Goal: Information Seeking & Learning: Learn about a topic

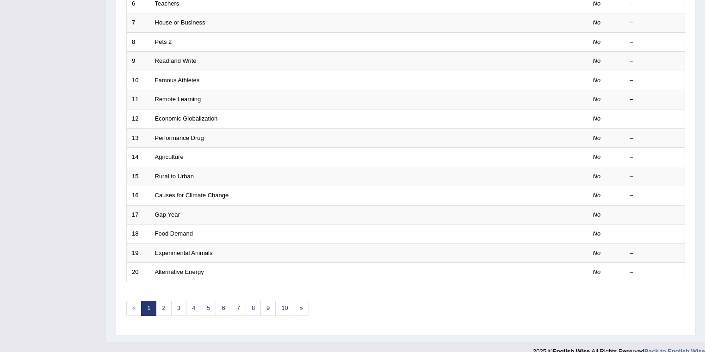
click at [23, 278] on div "Toggle navigation Home Practice Questions Speaking Practice Read Aloud Repeat S…" at bounding box center [352, 58] width 705 height 608
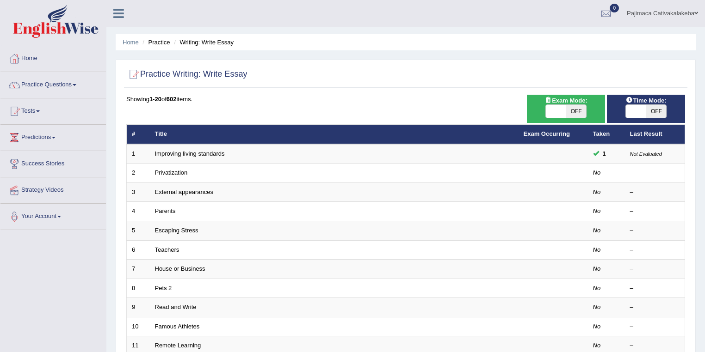
click at [687, 7] on link "Pajimaca Cativakalakeba" at bounding box center [662, 12] width 85 height 24
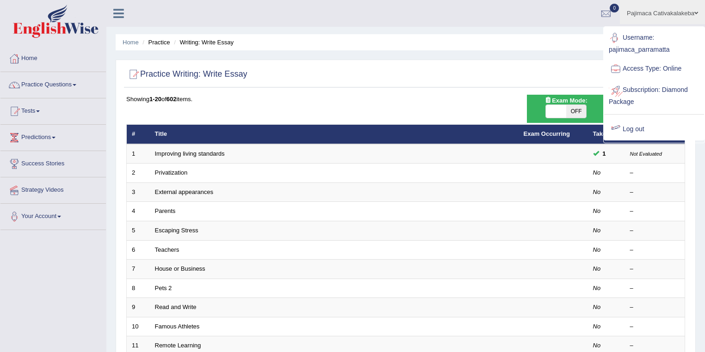
click at [622, 129] on div at bounding box center [616, 130] width 14 height 14
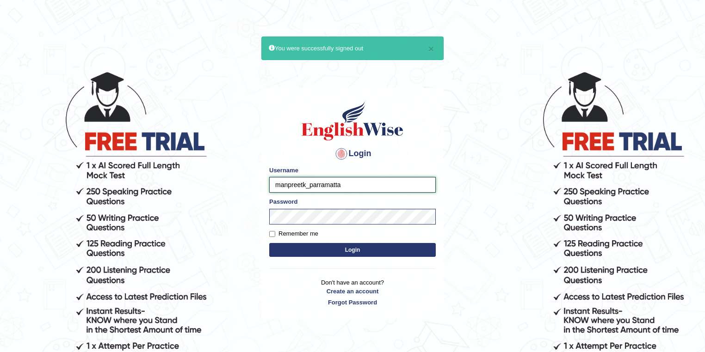
click at [305, 183] on input "manpreetk_parramatta" at bounding box center [352, 185] width 166 height 16
click at [304, 186] on input "manpreetk_parramatta" at bounding box center [352, 185] width 166 height 16
type input "jonathan_parramatta"
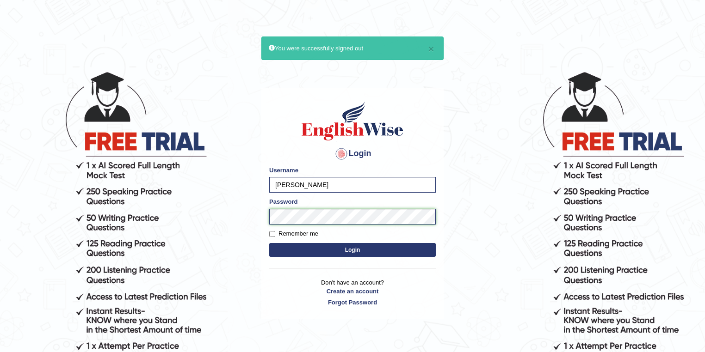
click at [235, 235] on body "× You were successfully signed out Login Please fix the following errors: Usern…" at bounding box center [352, 211] width 705 height 352
click at [269, 243] on button "Login" at bounding box center [352, 250] width 166 height 14
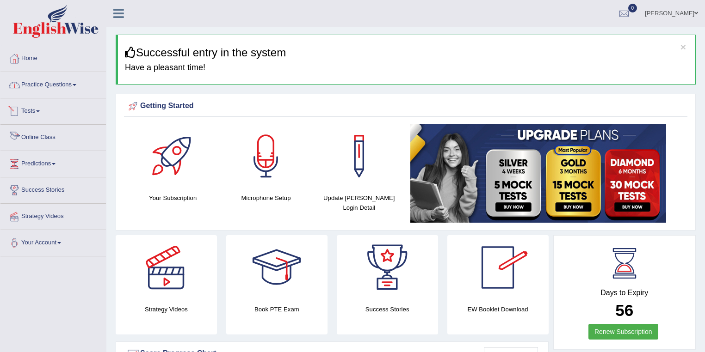
click at [54, 91] on link "Practice Questions" at bounding box center [52, 83] width 105 height 23
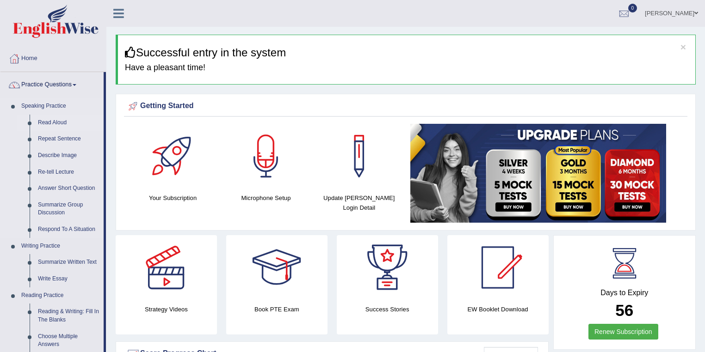
click at [61, 117] on link "Read Aloud" at bounding box center [69, 123] width 70 height 17
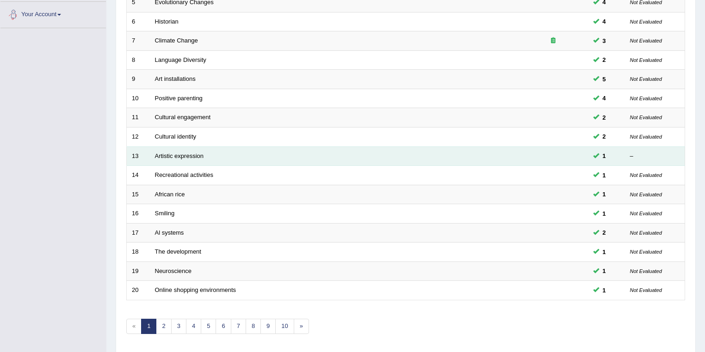
scroll to position [257, 0]
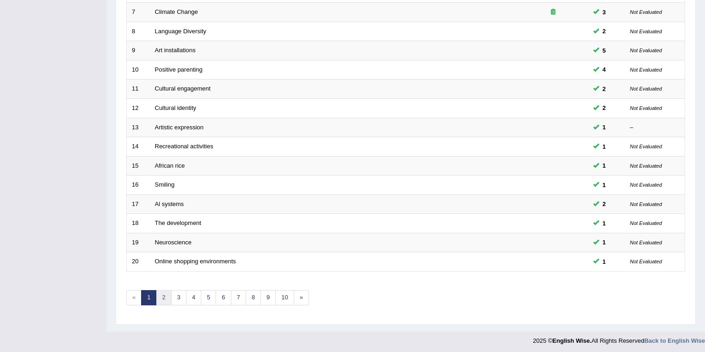
click at [162, 292] on link "2" at bounding box center [163, 297] width 15 height 15
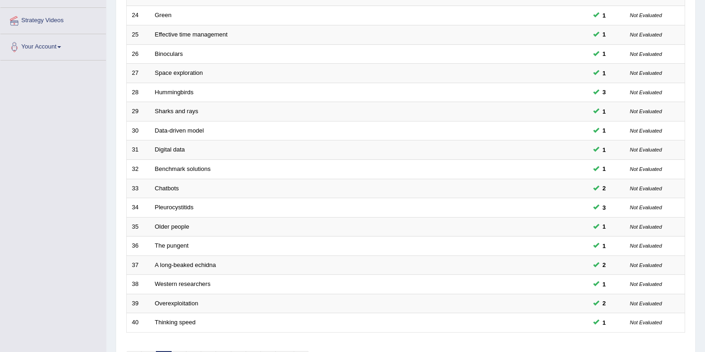
scroll to position [257, 0]
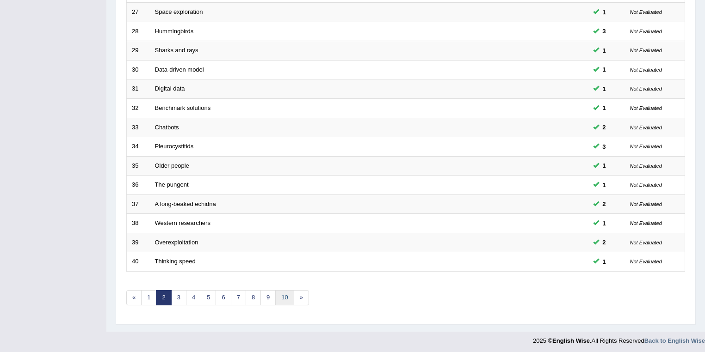
click at [276, 298] on link "10" at bounding box center [284, 297] width 18 height 15
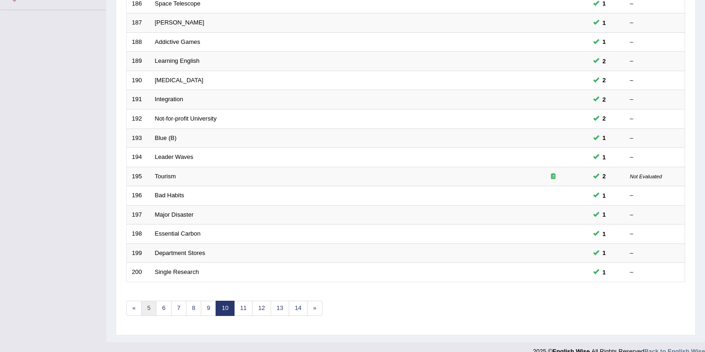
click at [146, 301] on link "5" at bounding box center [148, 308] width 15 height 15
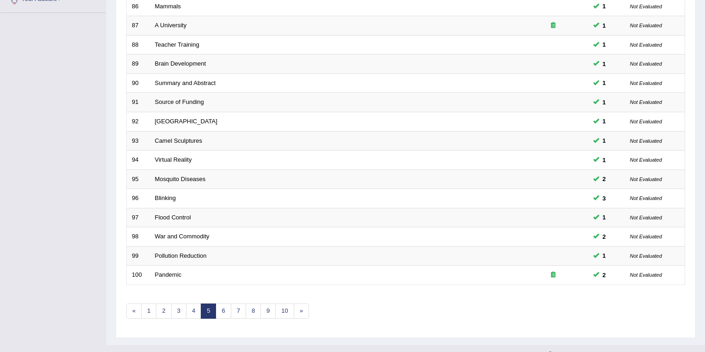
scroll to position [257, 0]
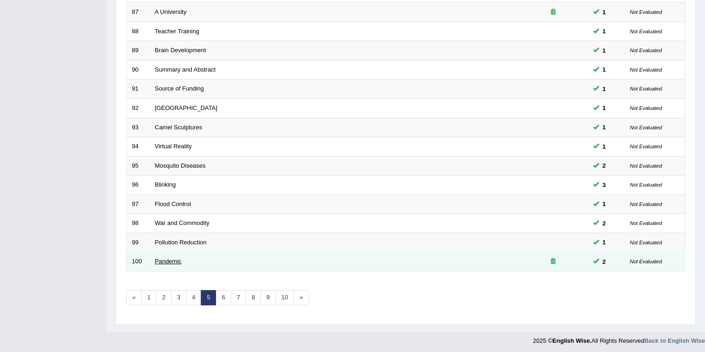
click at [170, 260] on link "Pandemic" at bounding box center [168, 261] width 27 height 7
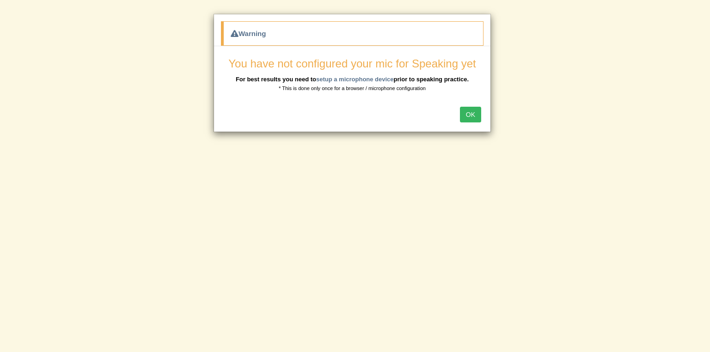
click at [469, 110] on button "OK" at bounding box center [470, 115] width 21 height 16
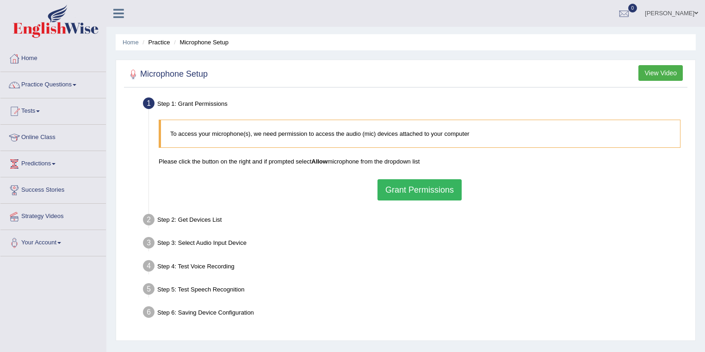
click at [422, 191] on button "Grant Permissions" at bounding box center [419, 189] width 84 height 21
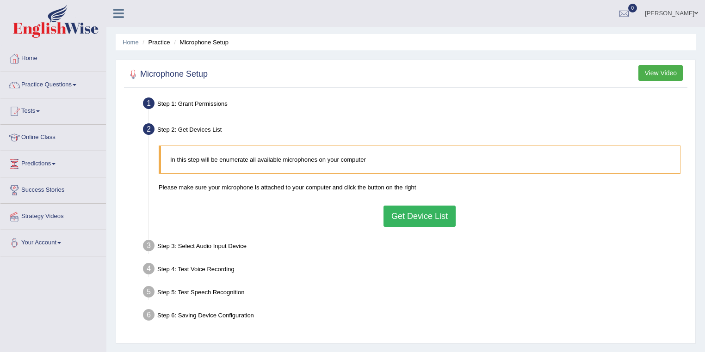
click at [429, 216] on button "Get Device List" at bounding box center [419, 216] width 72 height 21
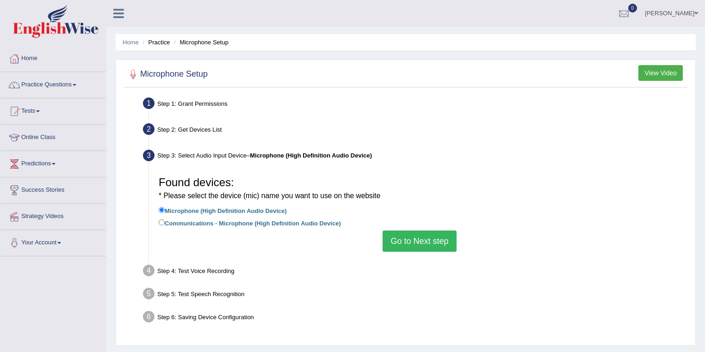
click at [428, 240] on button "Go to Next step" at bounding box center [419, 241] width 74 height 21
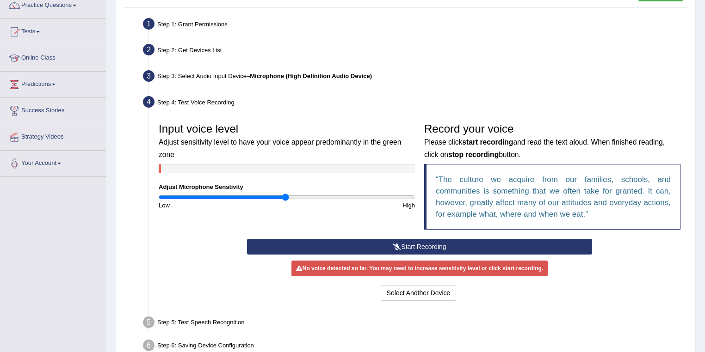
scroll to position [133, 0]
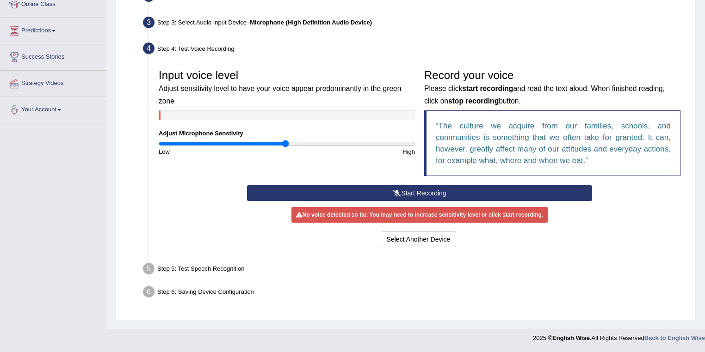
click at [416, 192] on button "Start Recording" at bounding box center [419, 193] width 345 height 16
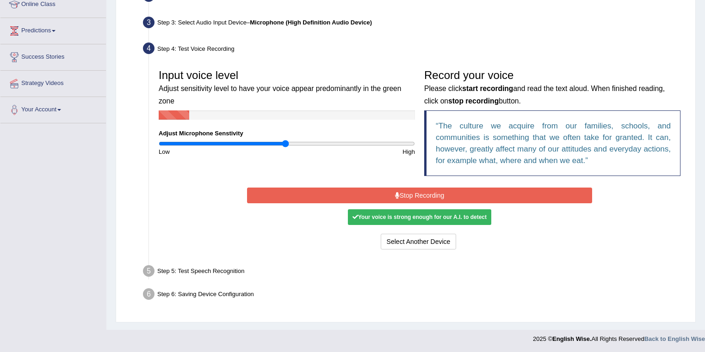
click at [416, 192] on button "Stop Recording" at bounding box center [419, 196] width 345 height 16
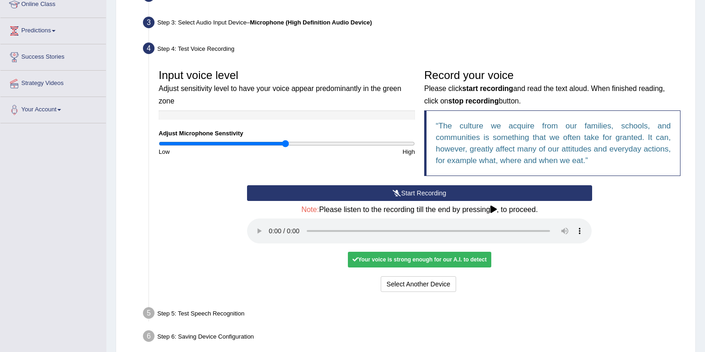
scroll to position [176, 0]
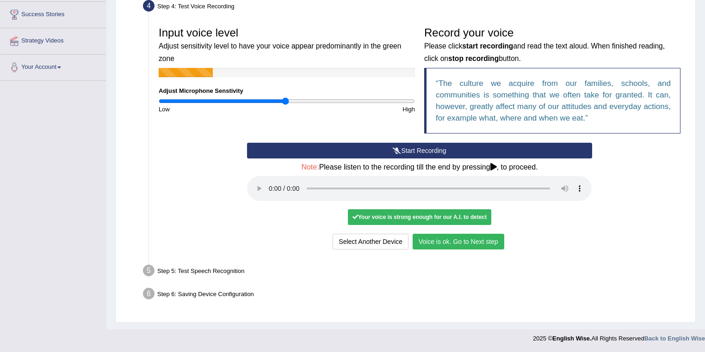
click at [446, 240] on button "Voice is ok. Go to Next step" at bounding box center [459, 242] width 92 height 16
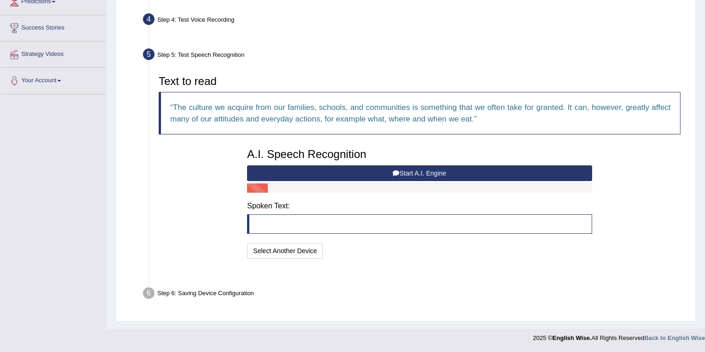
scroll to position [139, 0]
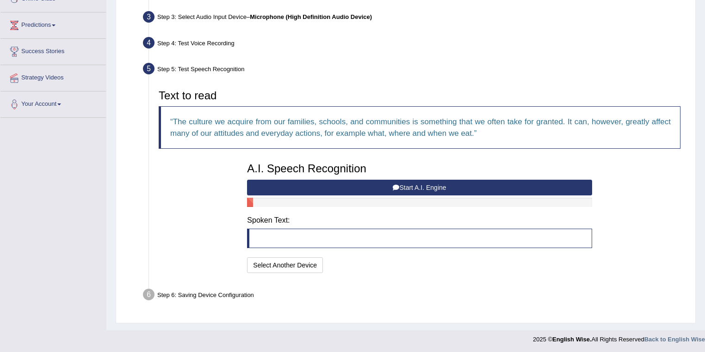
click at [369, 185] on button "Start A.I. Engine" at bounding box center [419, 188] width 345 height 16
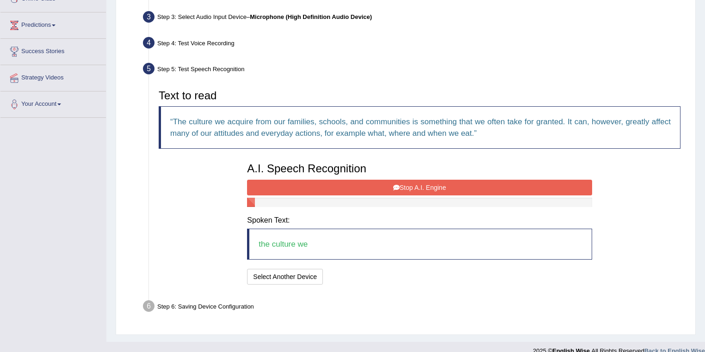
click at [369, 185] on button "Stop A.I. Engine" at bounding box center [419, 188] width 345 height 16
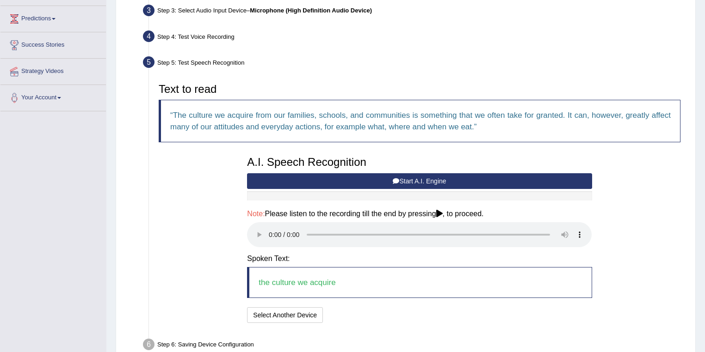
scroll to position [195, 0]
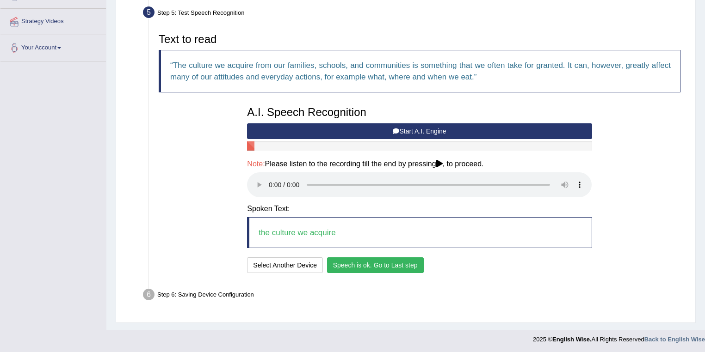
click at [405, 265] on button "Speech is ok. Go to Last step" at bounding box center [375, 266] width 97 height 16
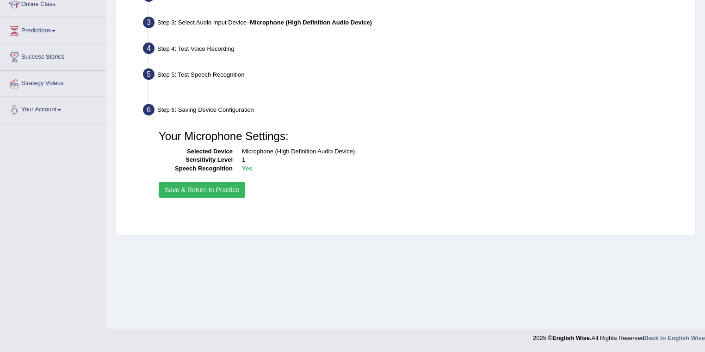
scroll to position [133, 0]
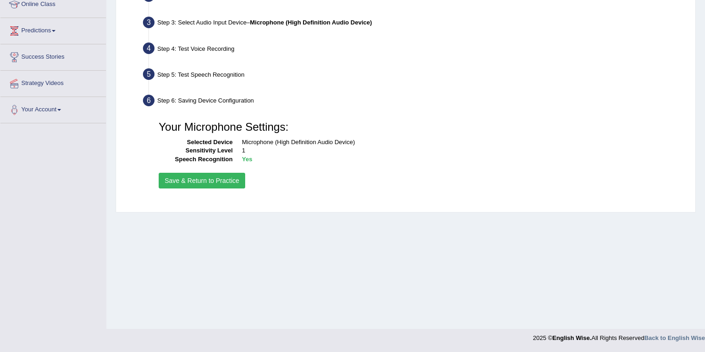
click at [210, 178] on button "Save & Return to Practice" at bounding box center [202, 181] width 86 height 16
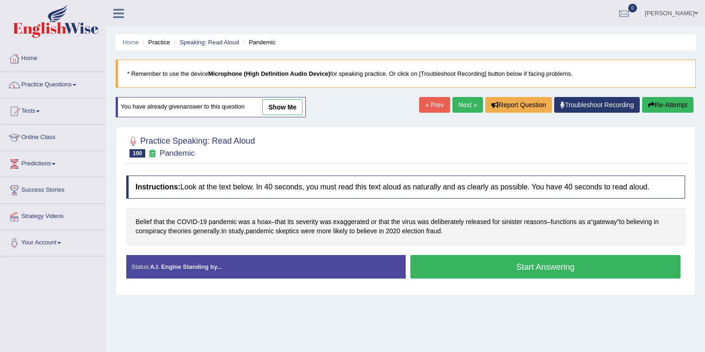
click at [290, 104] on link "show me" at bounding box center [282, 107] width 40 height 16
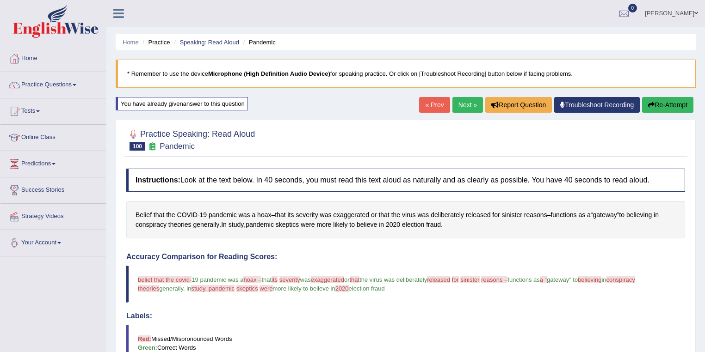
scroll to position [197, 0]
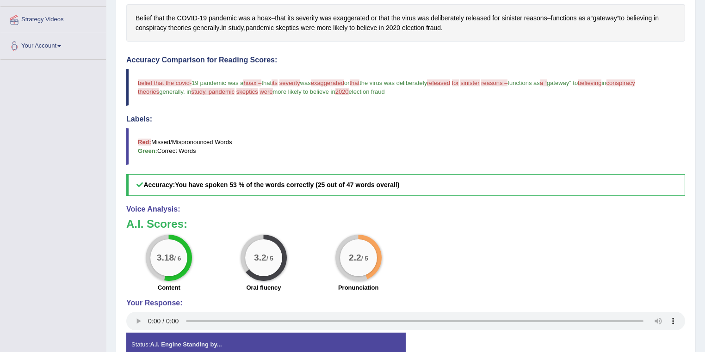
click at [483, 229] on div "A.I. Scores: 3.18 / 6 Content 3.2 / 5 Oral fluency 2.2 / 5 Pronunciation" at bounding box center [405, 256] width 559 height 77
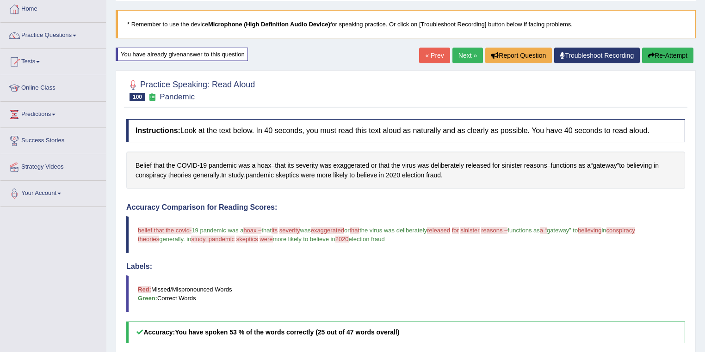
scroll to position [49, 0]
click at [470, 57] on link "Next »" at bounding box center [467, 56] width 31 height 16
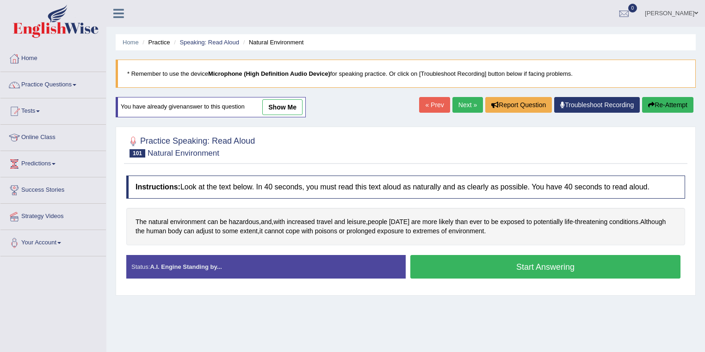
click at [296, 111] on link "show me" at bounding box center [282, 107] width 40 height 16
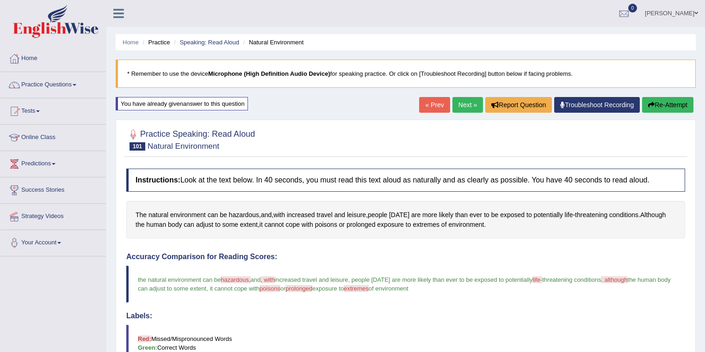
click at [463, 94] on div "Home Practice Speaking: Read Aloud Natural Environment * Remember to use the de…" at bounding box center [405, 289] width 598 height 578
click at [468, 104] on link "Next »" at bounding box center [467, 105] width 31 height 16
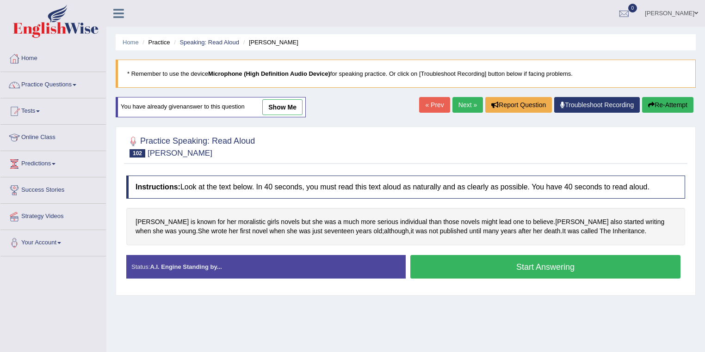
click at [290, 105] on link "show me" at bounding box center [282, 107] width 40 height 16
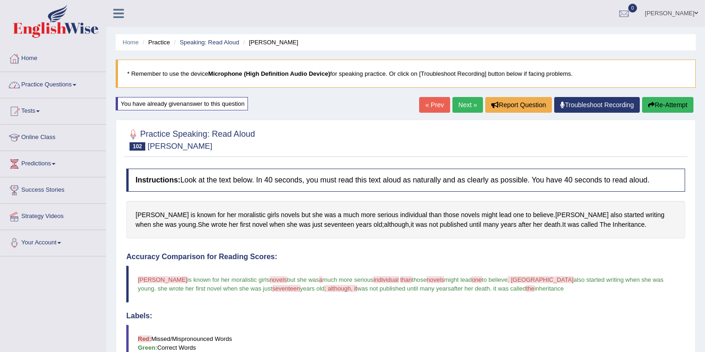
click at [66, 85] on link "Practice Questions" at bounding box center [52, 83] width 105 height 23
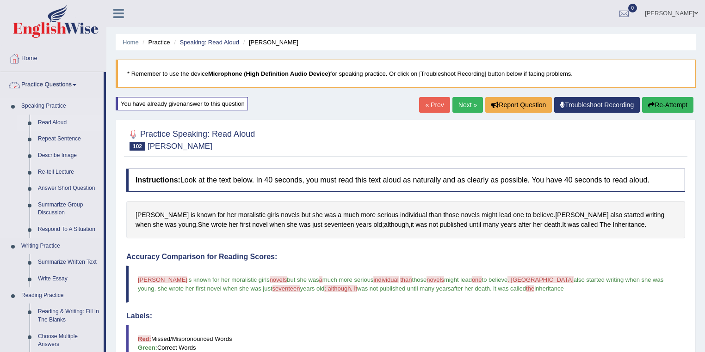
click at [46, 115] on link "Read Aloud" at bounding box center [69, 123] width 70 height 17
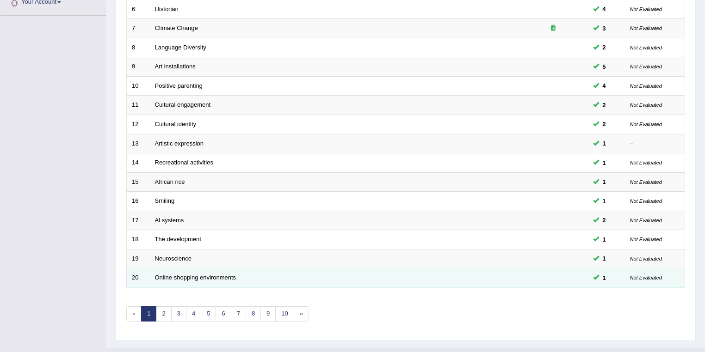
scroll to position [257, 0]
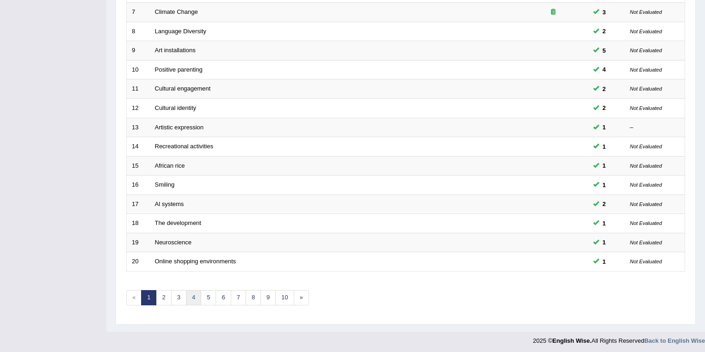
click at [192, 296] on link "4" at bounding box center [193, 297] width 15 height 15
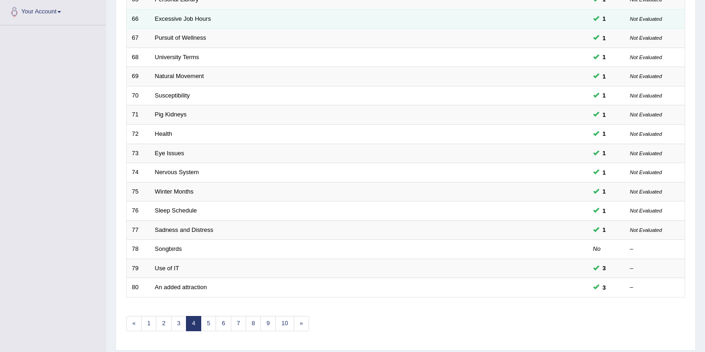
scroll to position [246, 0]
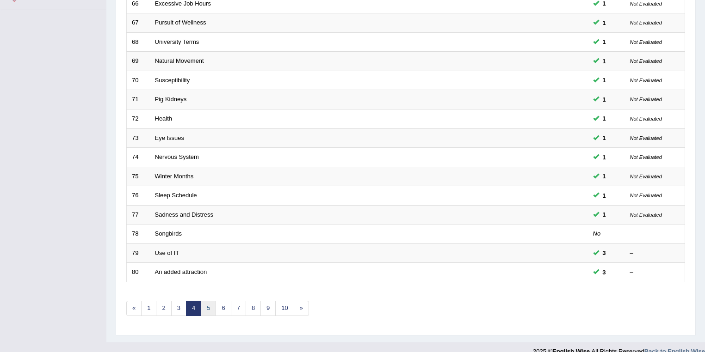
click at [209, 306] on link "5" at bounding box center [208, 308] width 15 height 15
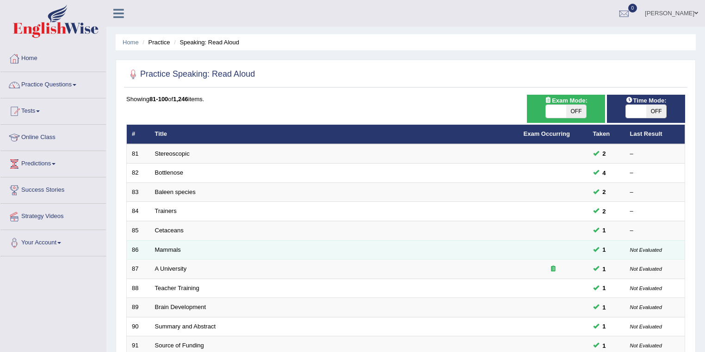
click at [176, 245] on td "Mammals" at bounding box center [334, 249] width 369 height 19
click at [177, 249] on link "Mammals" at bounding box center [168, 249] width 26 height 7
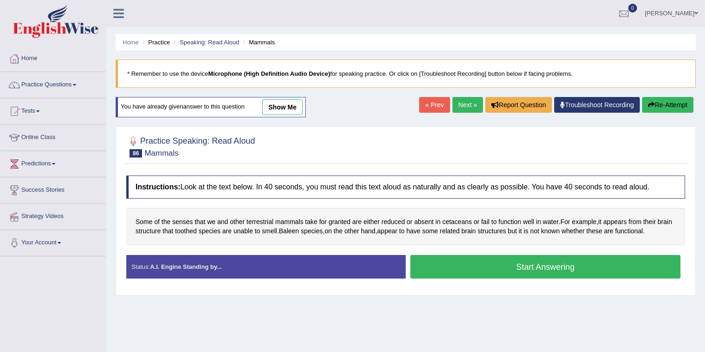
click at [282, 104] on link "show me" at bounding box center [282, 107] width 40 height 16
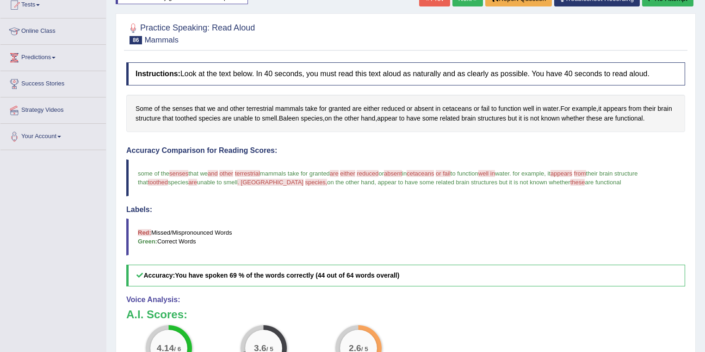
scroll to position [49, 0]
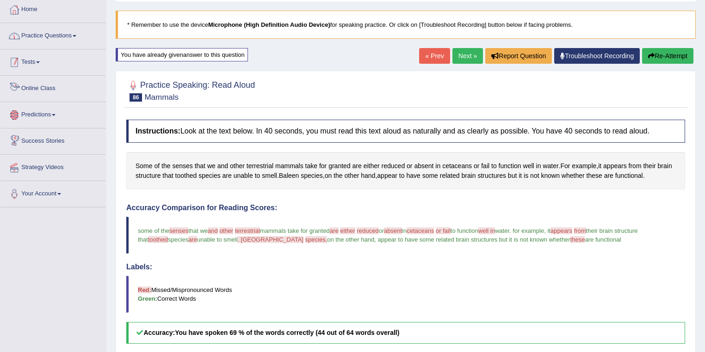
click at [57, 40] on link "Practice Questions" at bounding box center [52, 34] width 105 height 23
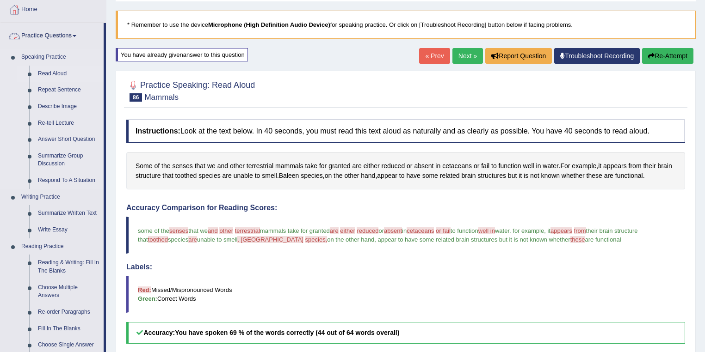
click at [61, 75] on link "Read Aloud" at bounding box center [69, 74] width 70 height 17
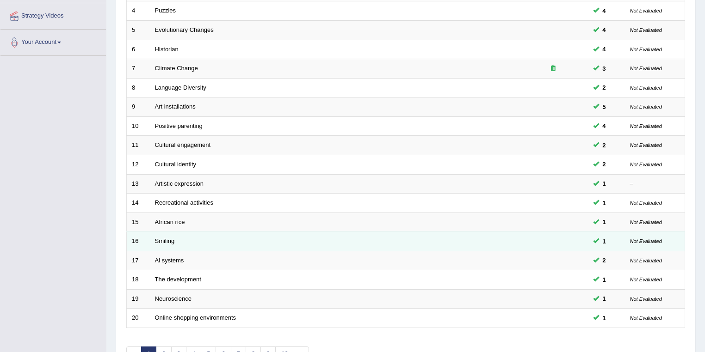
scroll to position [257, 0]
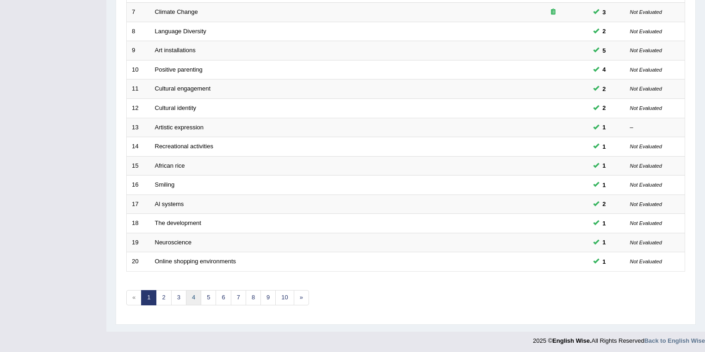
click at [192, 293] on link "4" at bounding box center [193, 297] width 15 height 15
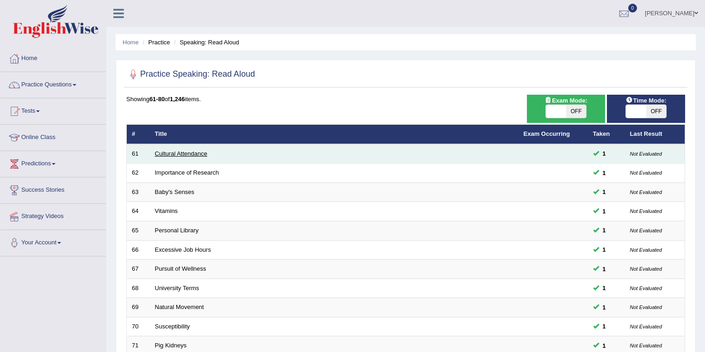
click at [173, 151] on link "Cultural Attendance" at bounding box center [181, 153] width 52 height 7
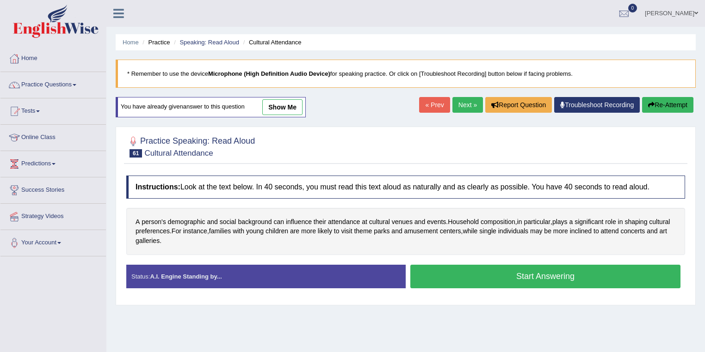
click at [300, 111] on link "show me" at bounding box center [282, 107] width 40 height 16
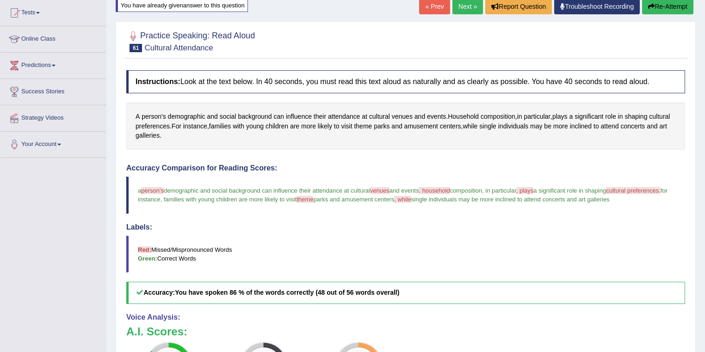
scroll to position [49, 0]
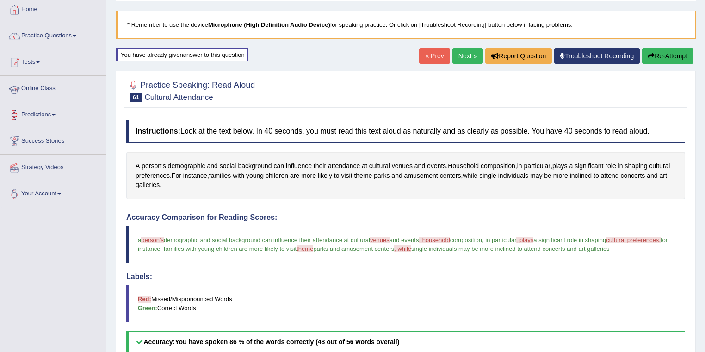
click at [66, 26] on link "Practice Questions" at bounding box center [52, 34] width 105 height 23
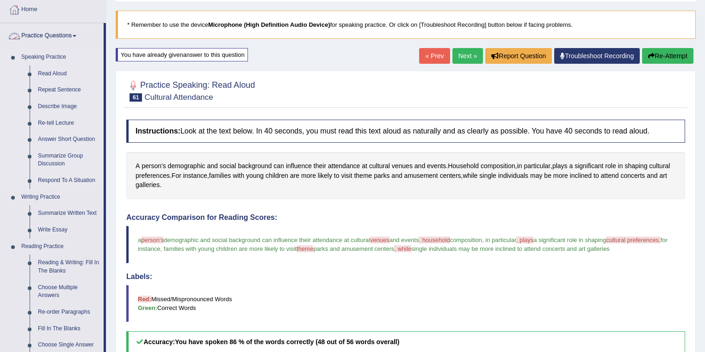
click at [65, 63] on link "Speaking Practice" at bounding box center [60, 57] width 86 height 17
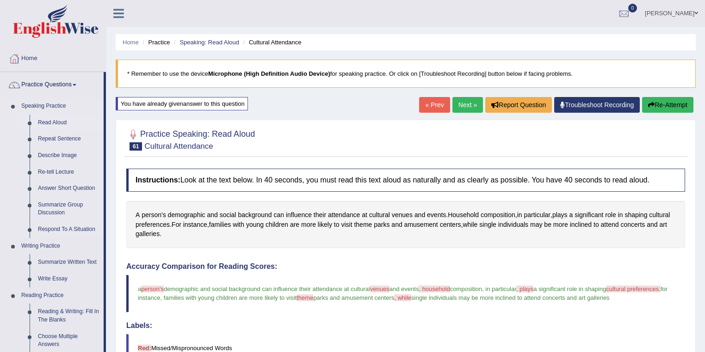
click at [61, 120] on link "Read Aloud" at bounding box center [69, 123] width 70 height 17
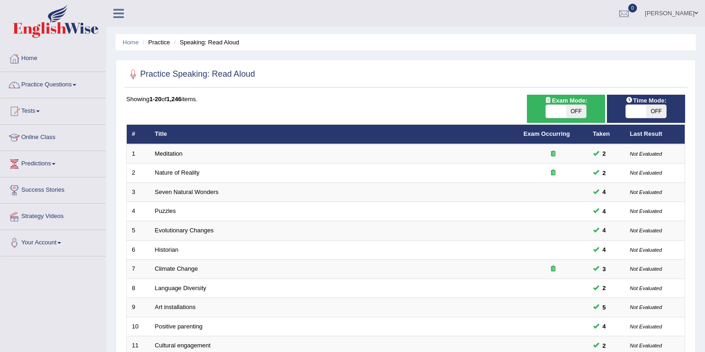
click at [653, 15] on link "[PERSON_NAME]" at bounding box center [671, 12] width 67 height 24
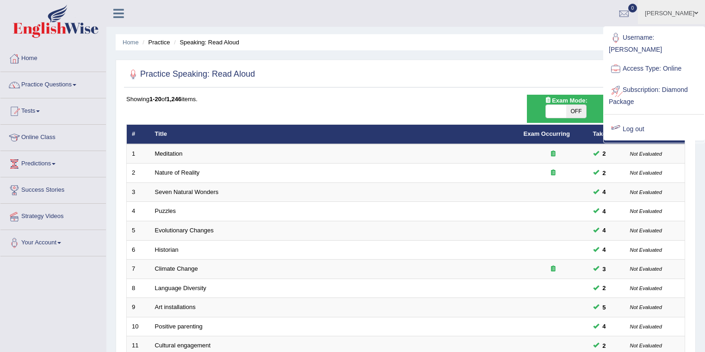
click at [623, 120] on link "Log out" at bounding box center [654, 129] width 100 height 21
